Goal: Information Seeking & Learning: Learn about a topic

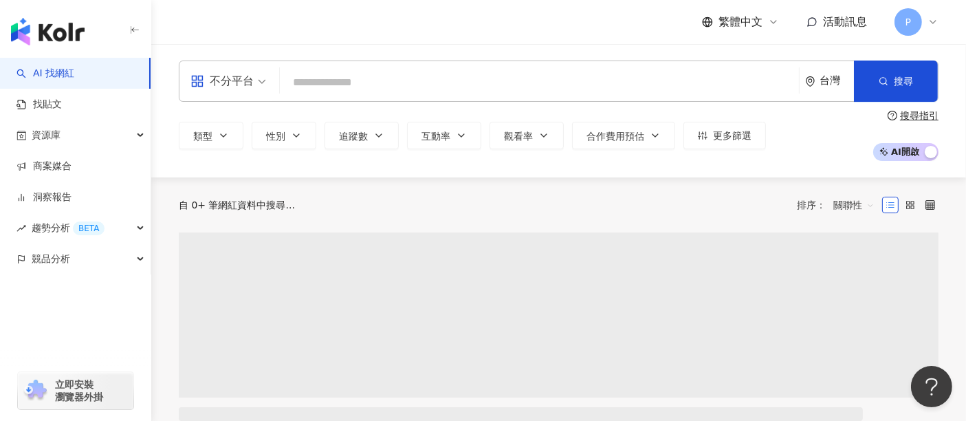
click at [634, 87] on input "search" at bounding box center [539, 82] width 508 height 26
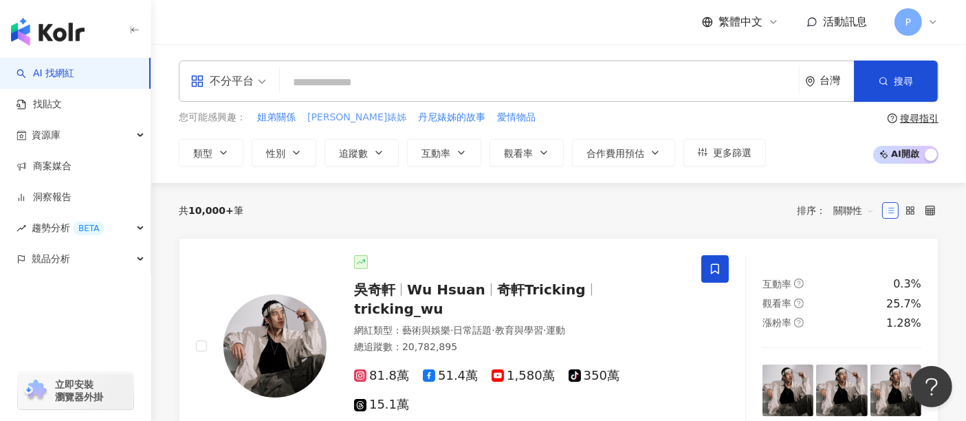
click at [329, 124] on button "丹尼婊姊" at bounding box center [357, 117] width 100 height 15
type input "****"
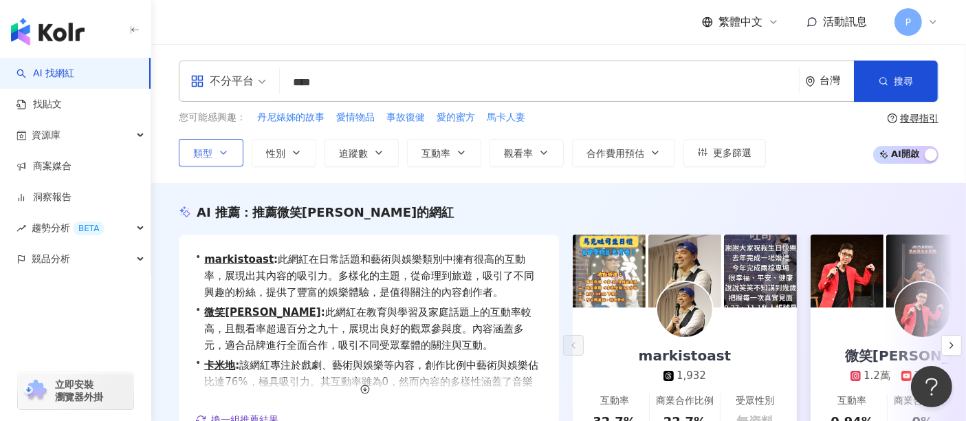
click at [205, 148] on span "類型" at bounding box center [202, 153] width 19 height 11
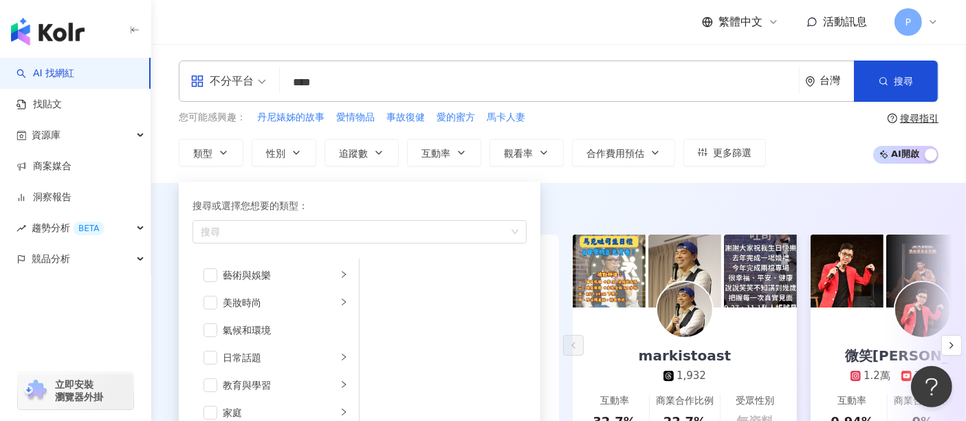
click at [251, 76] on div "不分平台" at bounding box center [221, 81] width 63 height 22
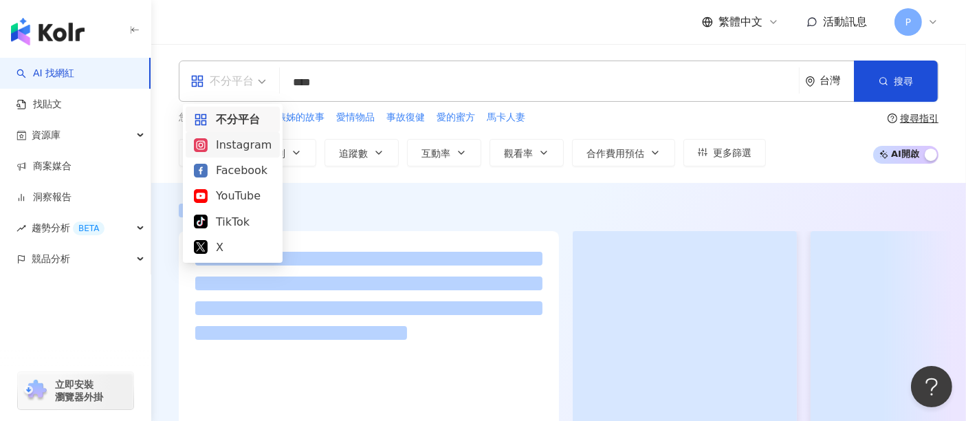
click at [236, 143] on div "Instagram" at bounding box center [233, 144] width 78 height 17
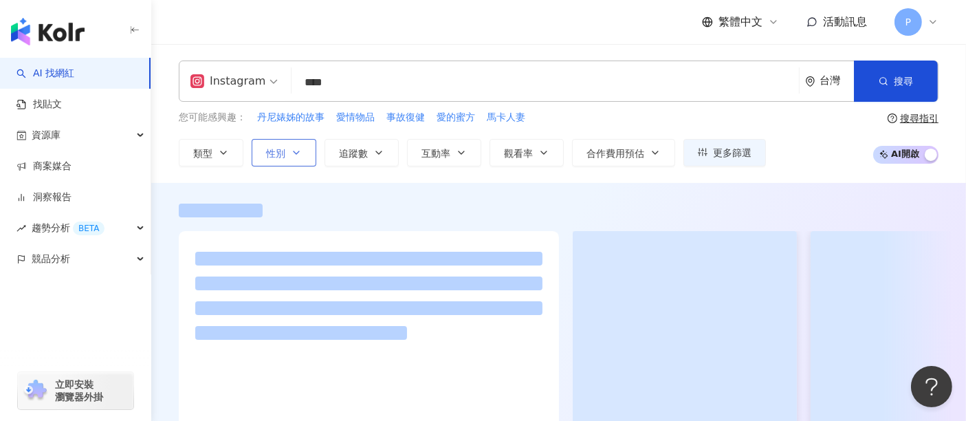
click at [289, 148] on button "性別" at bounding box center [284, 152] width 65 height 27
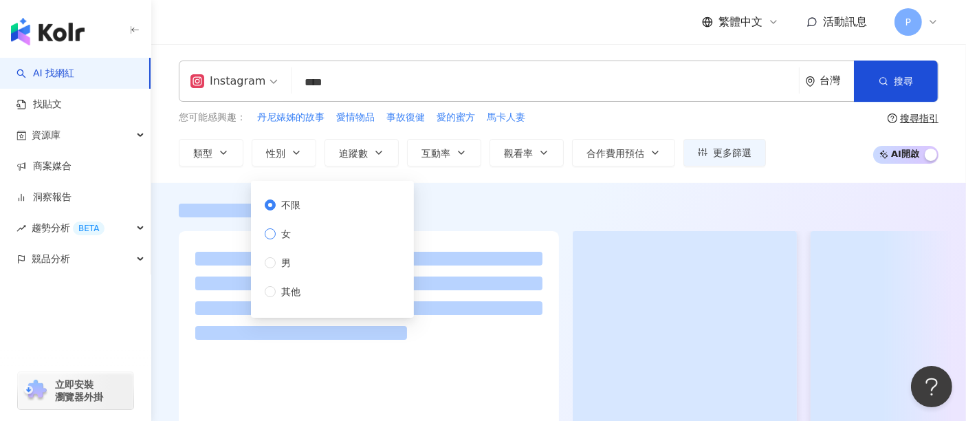
click at [304, 236] on label "女" at bounding box center [285, 233] width 41 height 15
click at [357, 148] on span "追蹤數" at bounding box center [353, 153] width 29 height 11
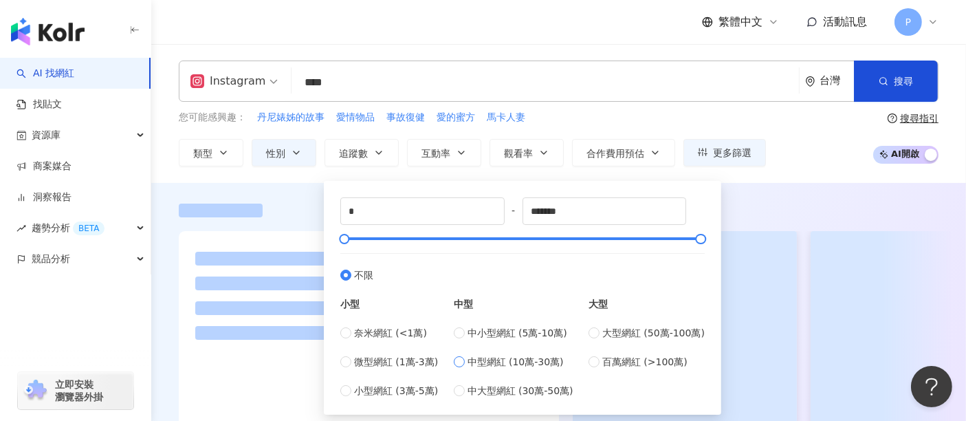
click at [493, 366] on span "中型網紅 (10萬-30萬)" at bounding box center [515, 361] width 96 height 15
type input "******"
